Goal: Use online tool/utility: Utilize a website feature to perform a specific function

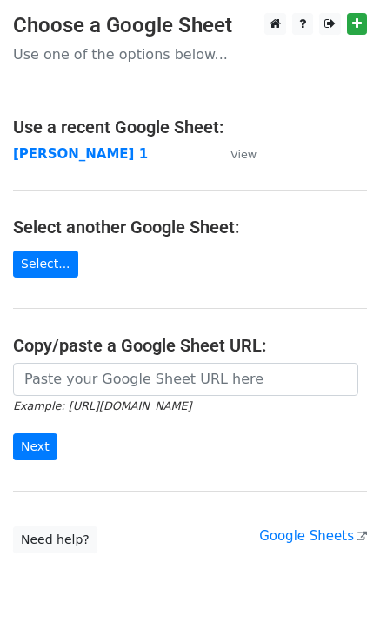
type input "https://docs.google.com/spreadsheets/d/1laFuCRc_gf7_XeBsXZvznQFuTKtWG6_jmo9dt9r…"
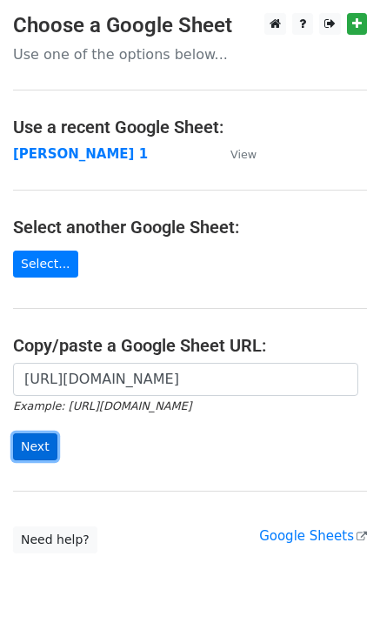
click at [37, 447] on input "Next" at bounding box center [35, 446] width 44 height 27
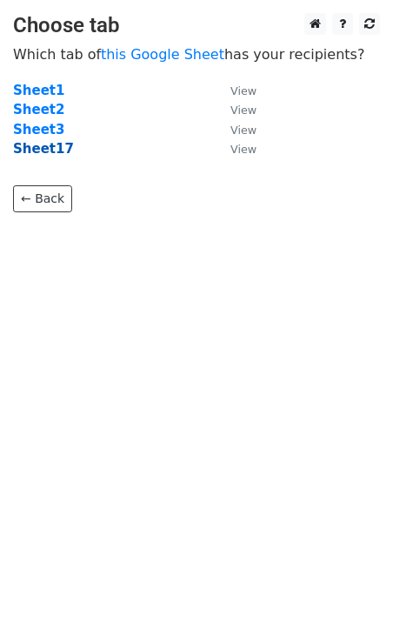
click at [36, 142] on strong "Sheet17" at bounding box center [43, 149] width 61 height 16
